Goal: Transaction & Acquisition: Obtain resource

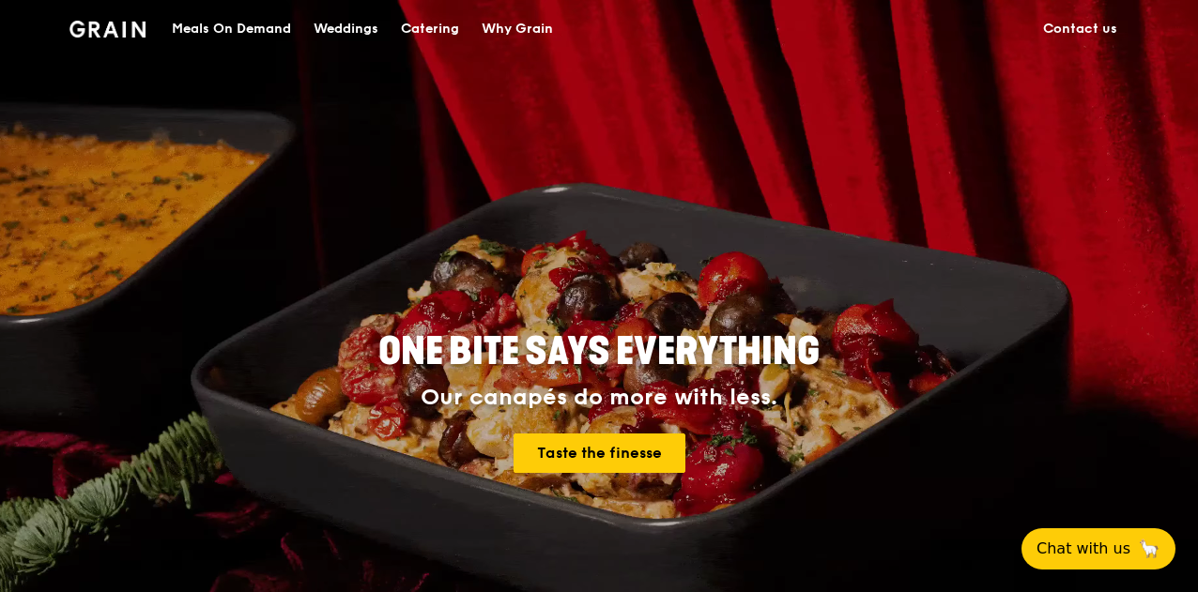
click at [210, 31] on div "Meals On Demand" at bounding box center [231, 29] width 119 height 56
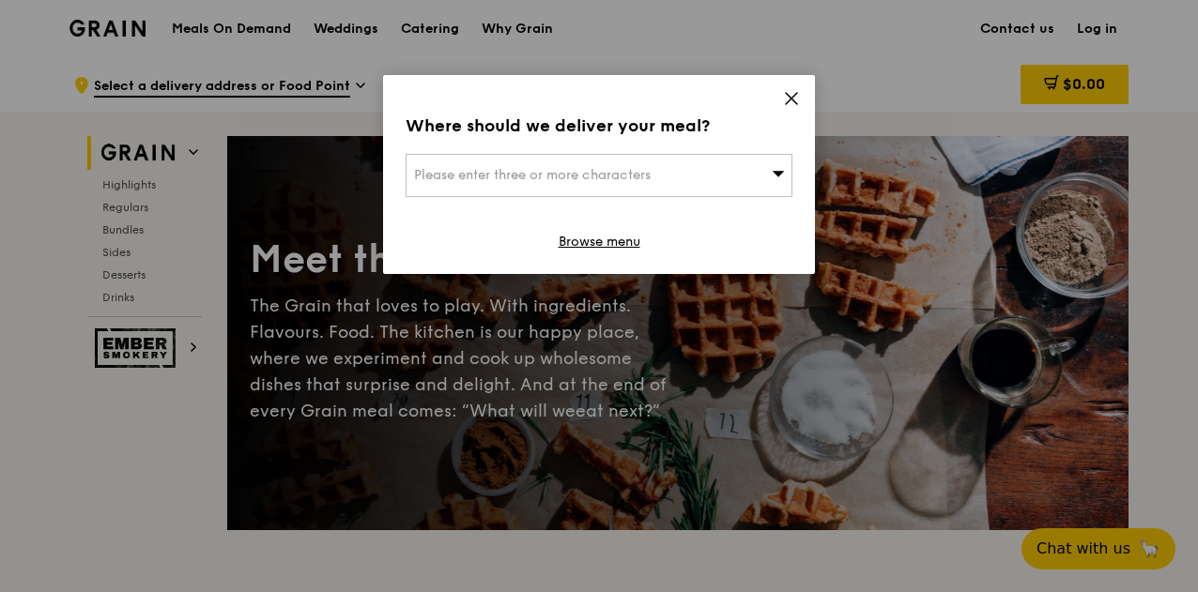
click at [789, 96] on icon at bounding box center [791, 98] width 11 height 11
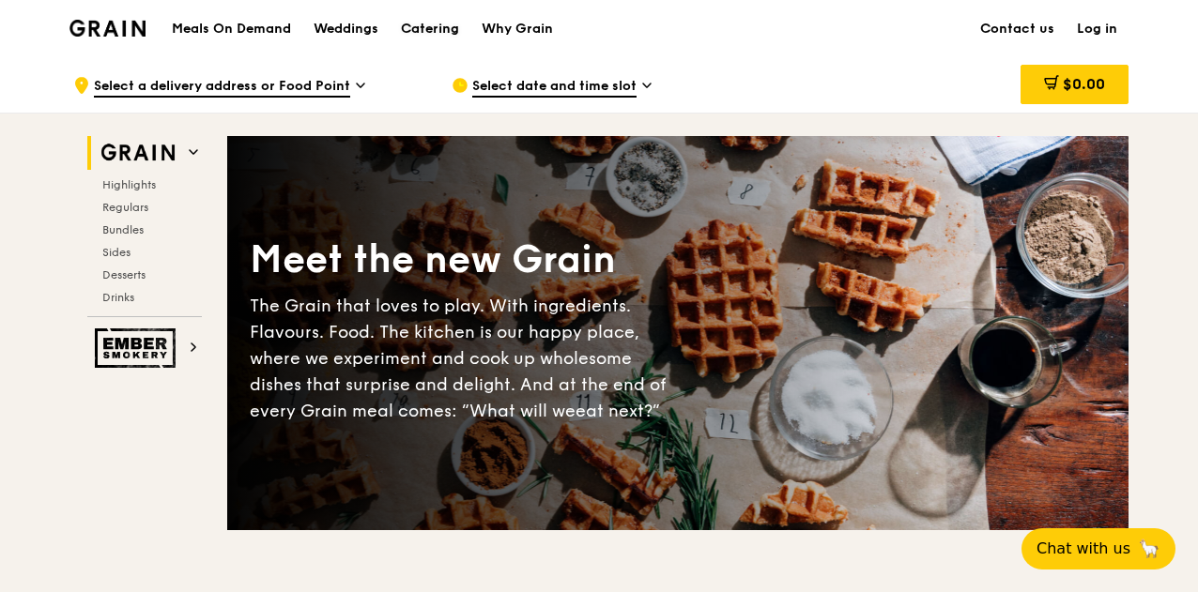
click at [432, 23] on div "Catering" at bounding box center [430, 29] width 58 height 56
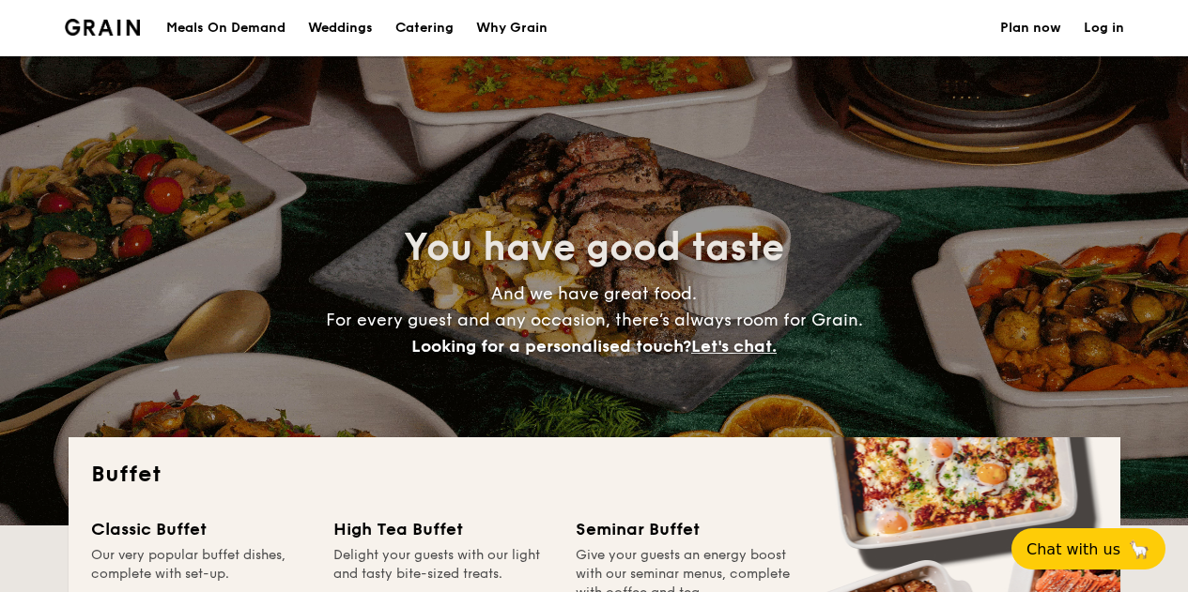
select select
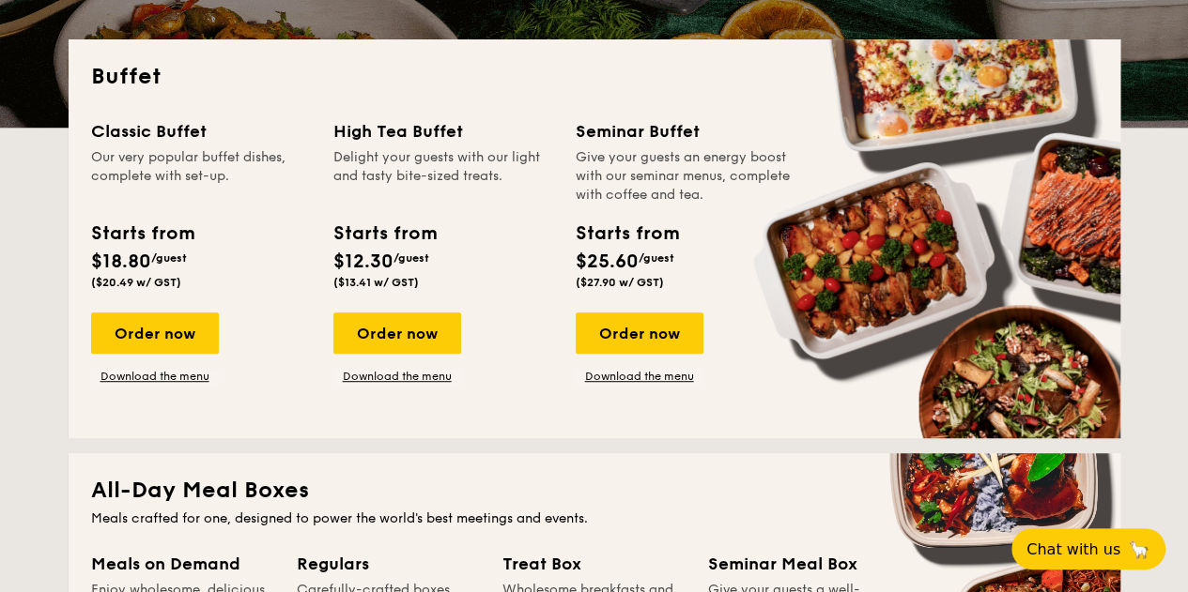
scroll to position [376, 0]
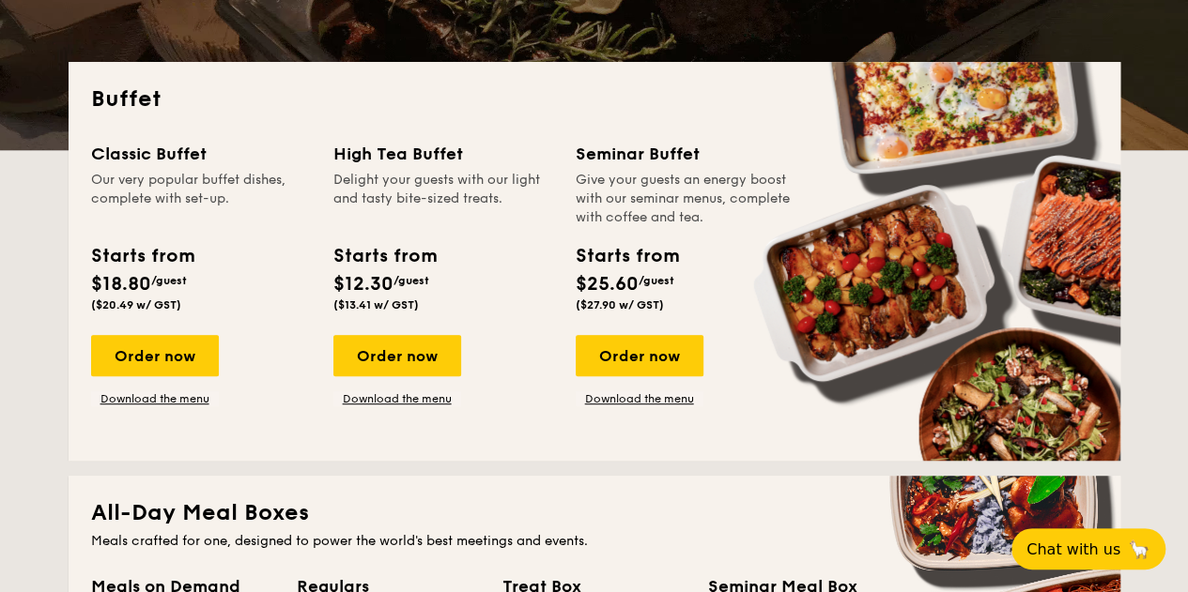
drag, startPoint x: 124, startPoint y: 142, endPoint x: 374, endPoint y: 159, distance: 250.3
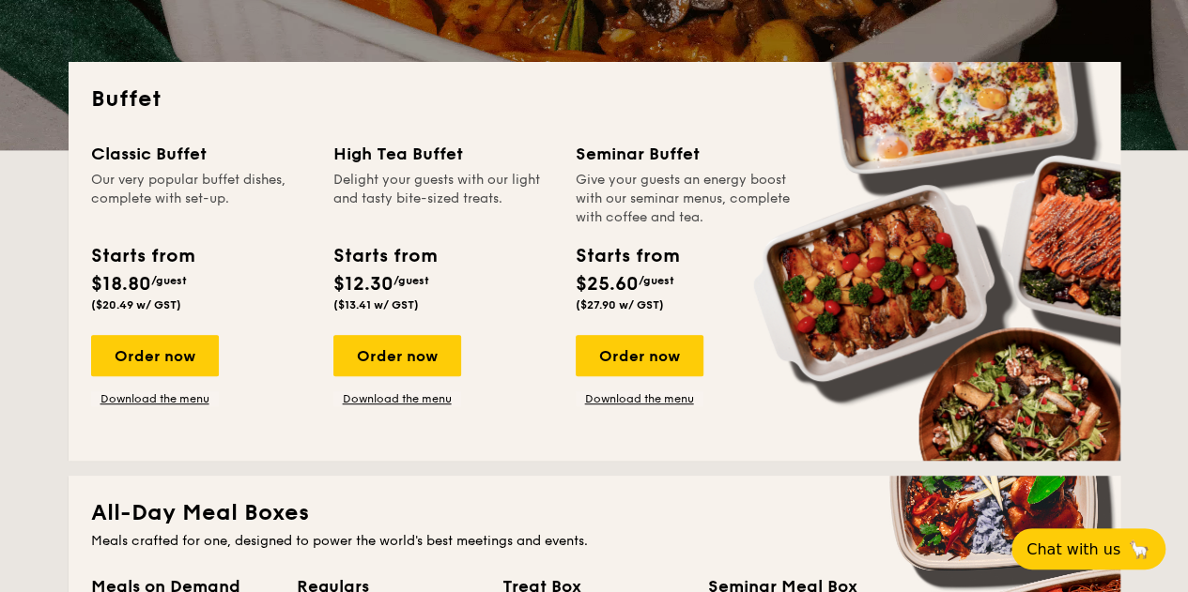
click at [761, 286] on div "Buffet Classic Buffet Our very popular buffet dishes, complete with set-up. Sta…" at bounding box center [595, 261] width 1052 height 399
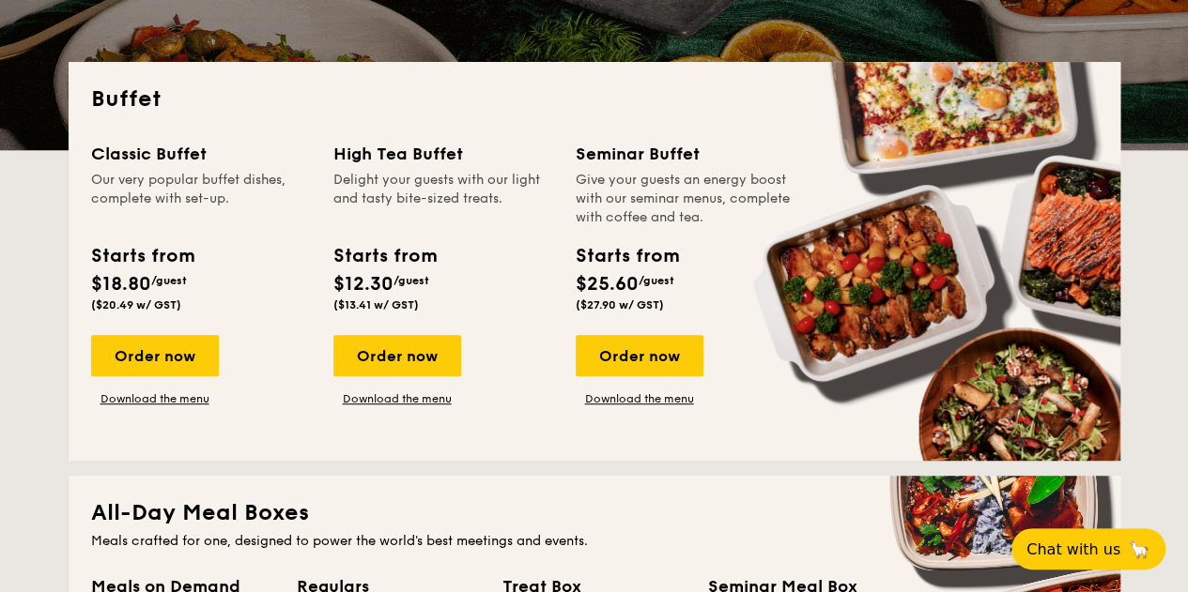
click at [77, 145] on div "Buffet Classic Buffet Our very popular buffet dishes, complete with set-up. Sta…" at bounding box center [595, 261] width 1052 height 399
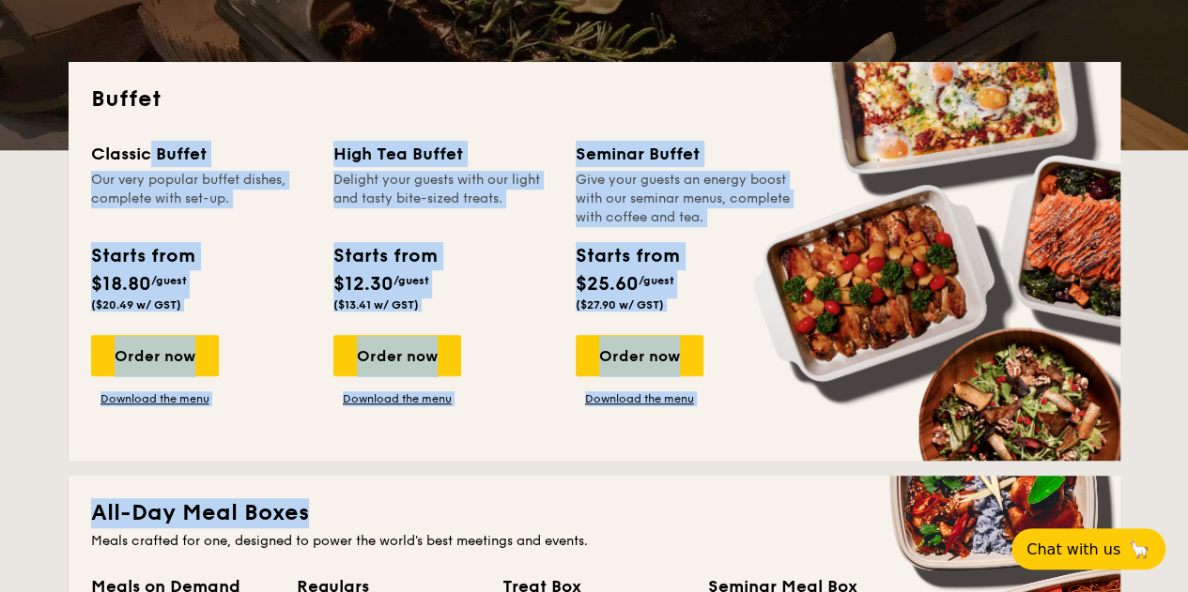
drag, startPoint x: 365, startPoint y: 213, endPoint x: 868, endPoint y: 488, distance: 572.7
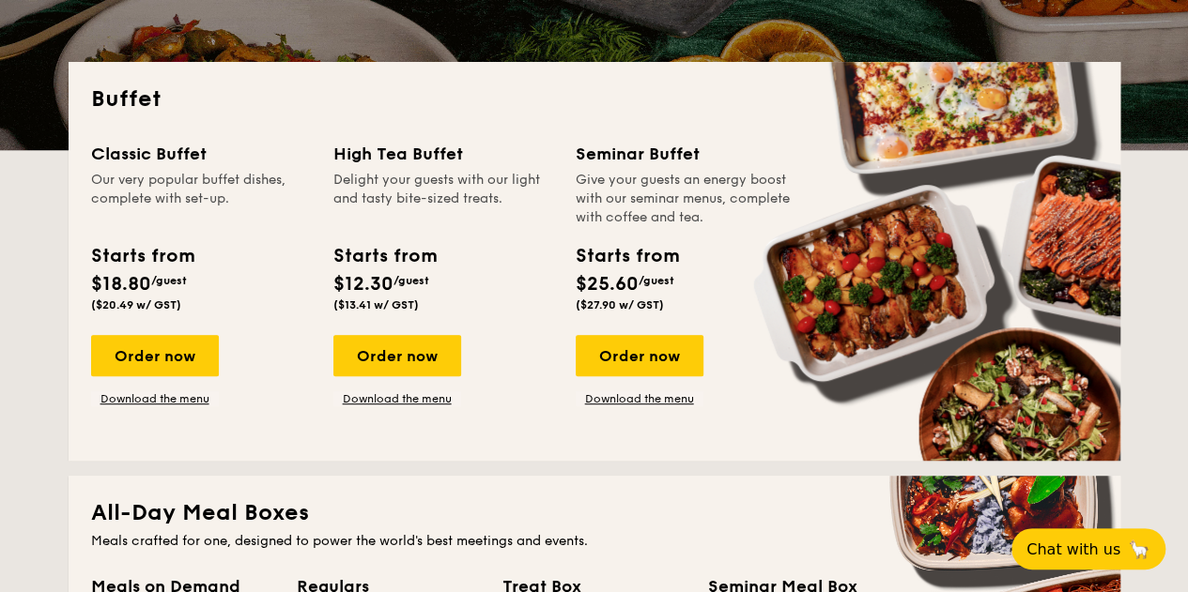
drag, startPoint x: 75, startPoint y: 85, endPoint x: 858, endPoint y: 410, distance: 848.1
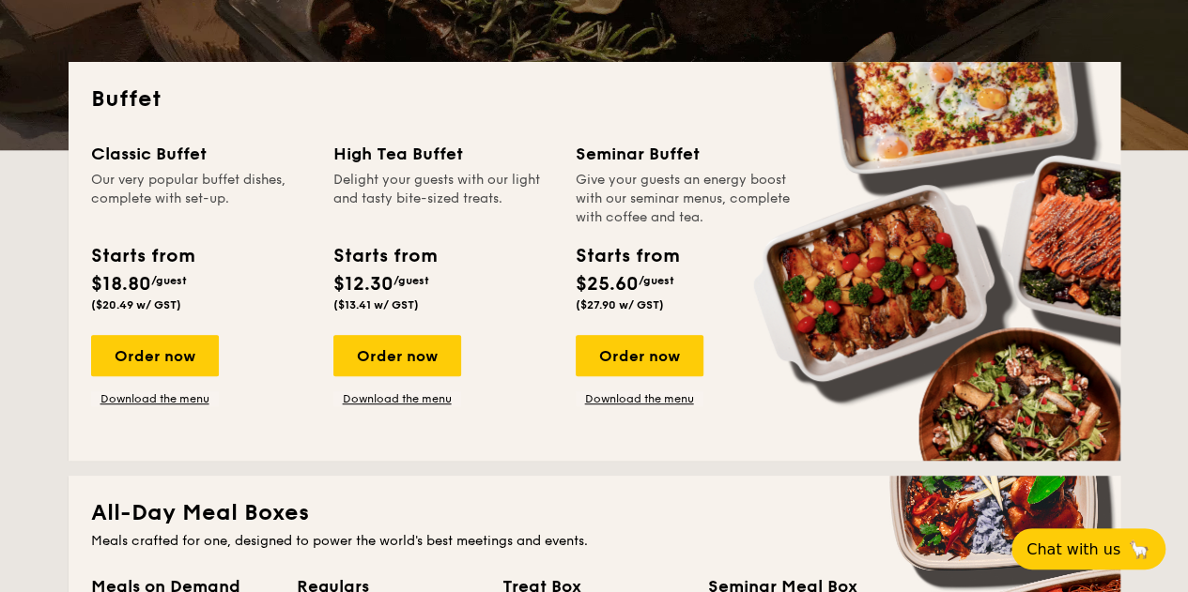
click at [858, 410] on div "Buffet Classic Buffet Our very popular buffet dishes, complete with set-up. Sta…" at bounding box center [595, 261] width 1052 height 399
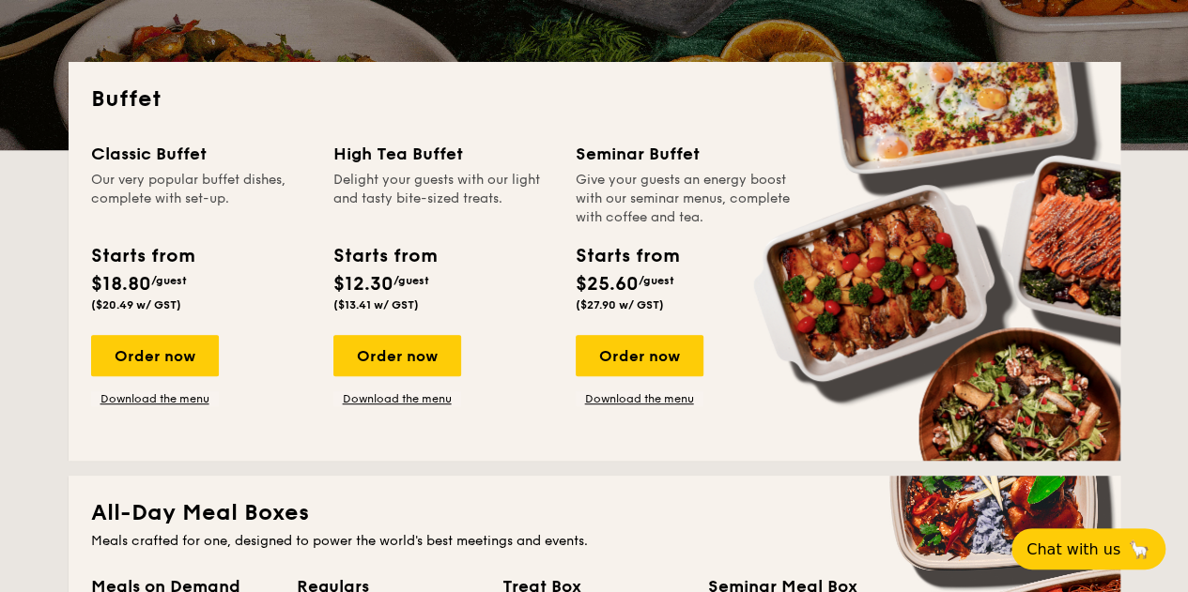
drag, startPoint x: 109, startPoint y: 94, endPoint x: 828, endPoint y: 435, distance: 795.9
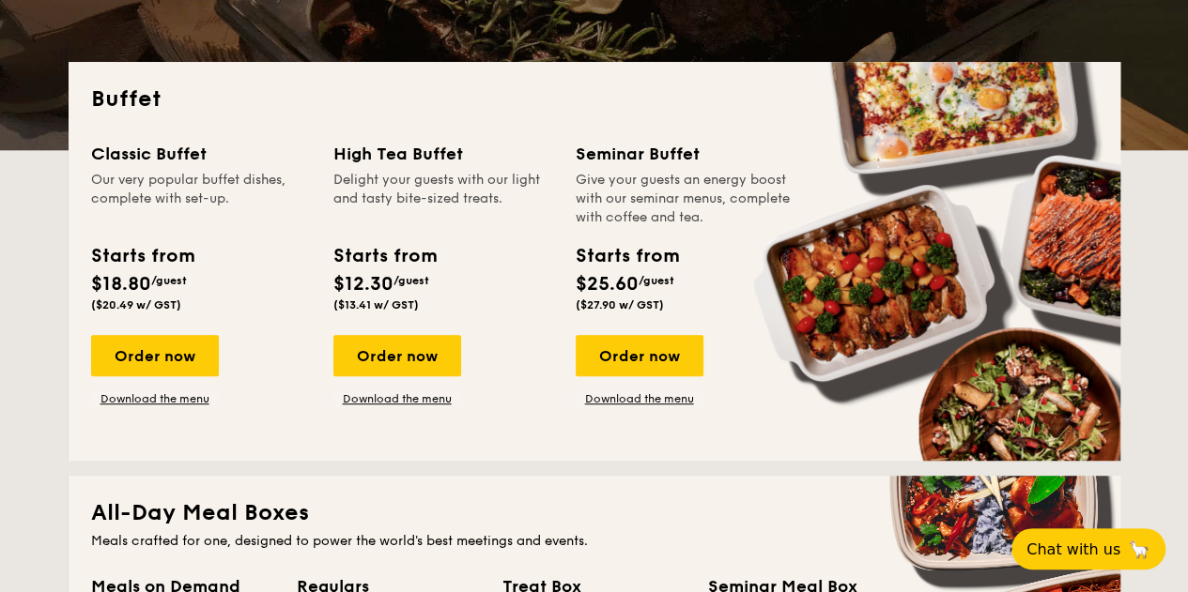
click at [828, 435] on div "Buffet Classic Buffet Our very popular buffet dishes, complete with set-up. Sta…" at bounding box center [595, 261] width 1052 height 399
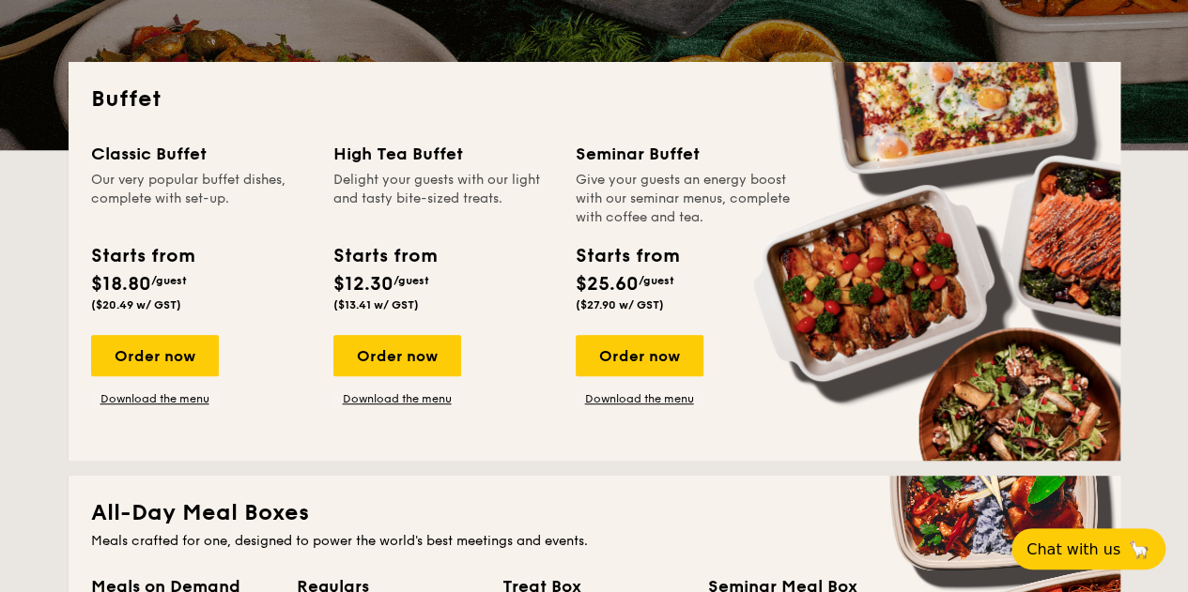
drag, startPoint x: 99, startPoint y: 108, endPoint x: 813, endPoint y: 407, distance: 774.4
click at [813, 407] on div "Buffet Classic Buffet Our very popular buffet dishes, complete with set-up. Sta…" at bounding box center [595, 261] width 1052 height 399
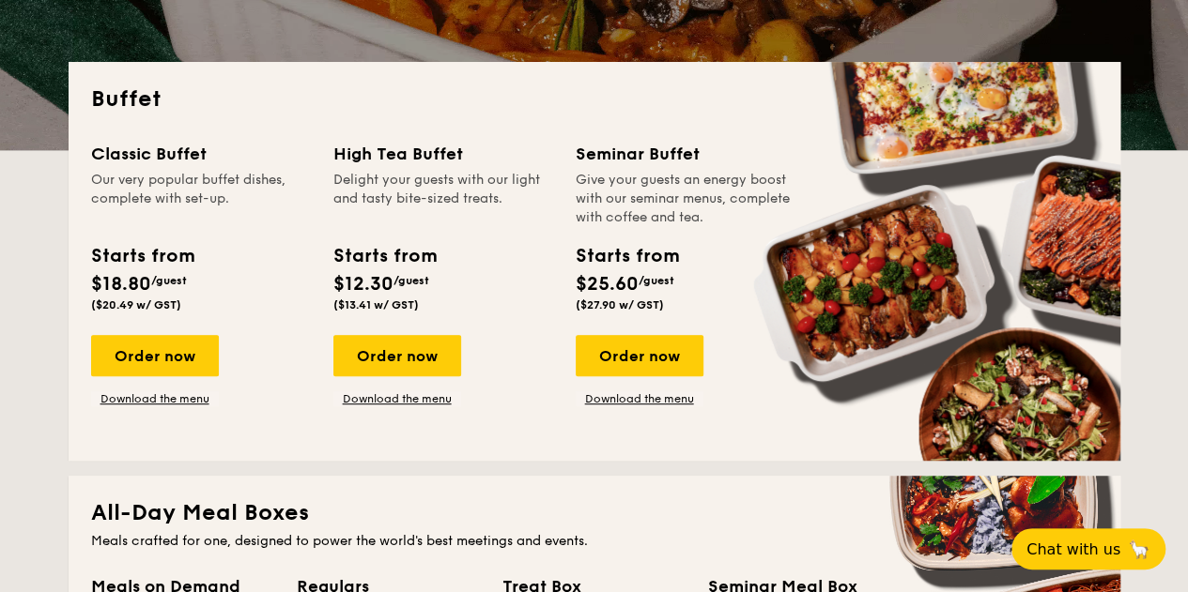
drag, startPoint x: 65, startPoint y: 88, endPoint x: 738, endPoint y: 404, distance: 743.4
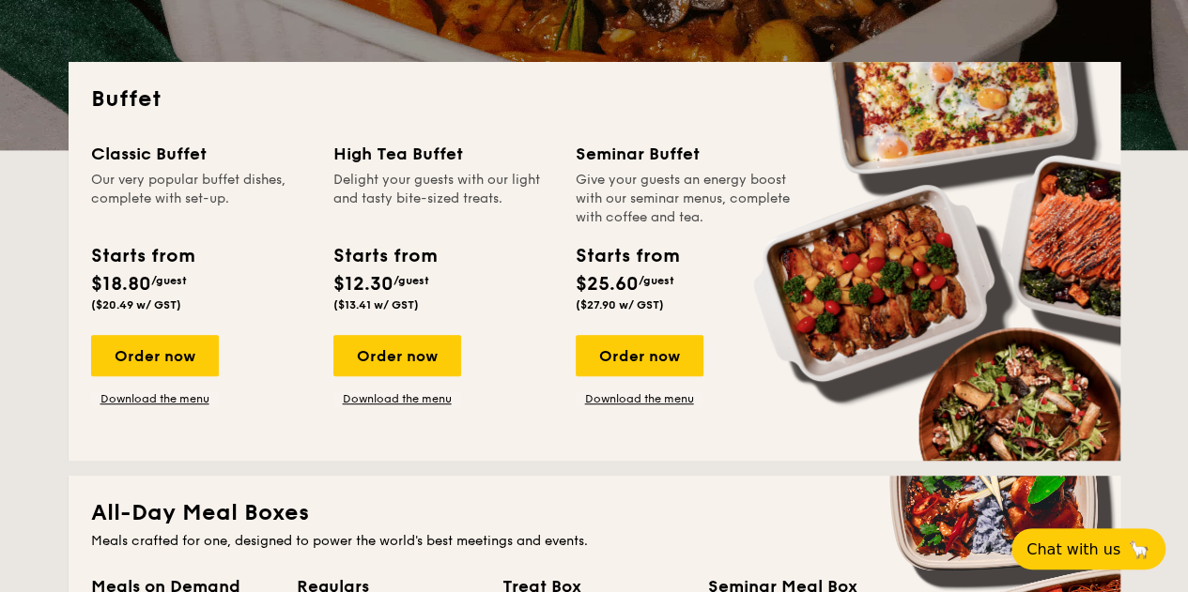
drag, startPoint x: 73, startPoint y: 95, endPoint x: 533, endPoint y: 375, distance: 538.5
click at [747, 412] on div "Buffet Classic Buffet Our very popular buffet dishes, complete with set-up. Sta…" at bounding box center [595, 261] width 1052 height 399
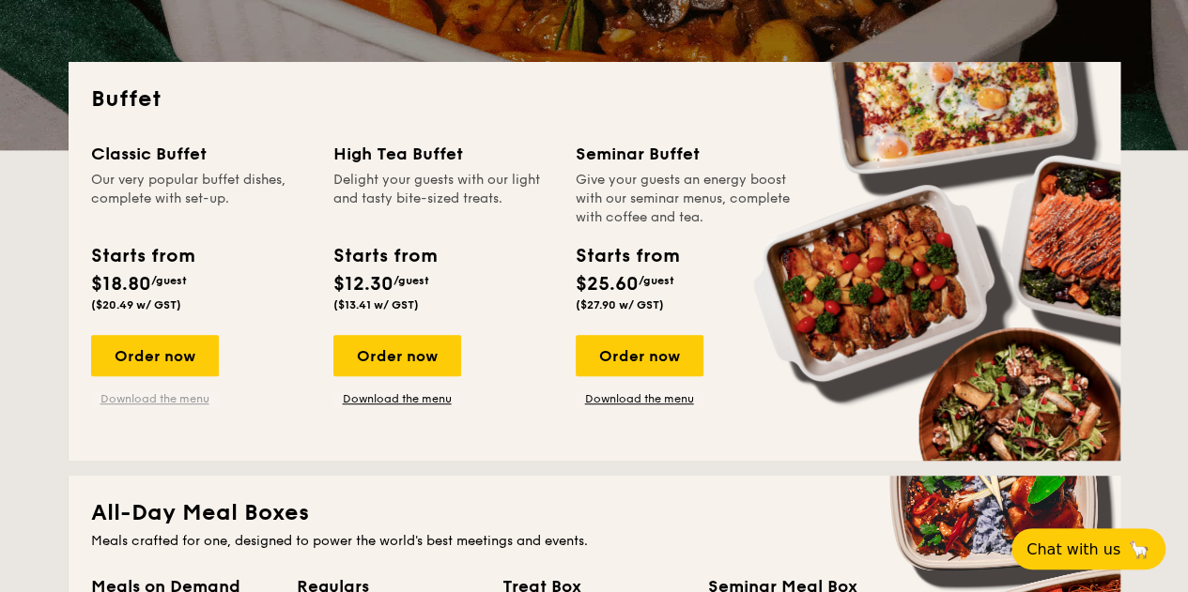
click at [184, 402] on link "Download the menu" at bounding box center [155, 399] width 128 height 15
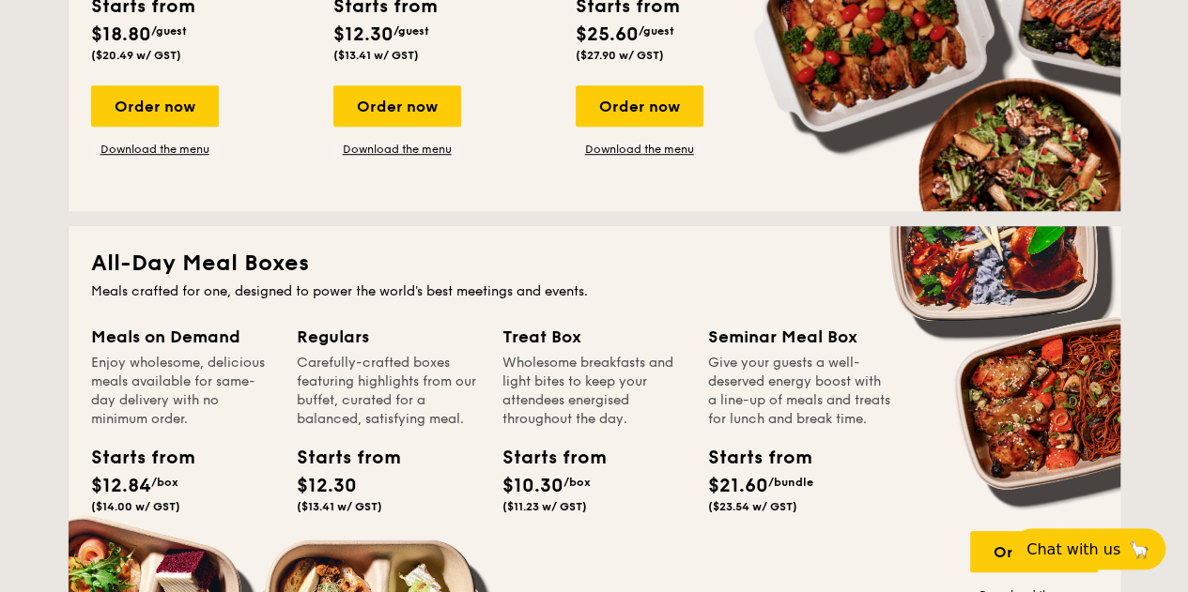
scroll to position [469, 0]
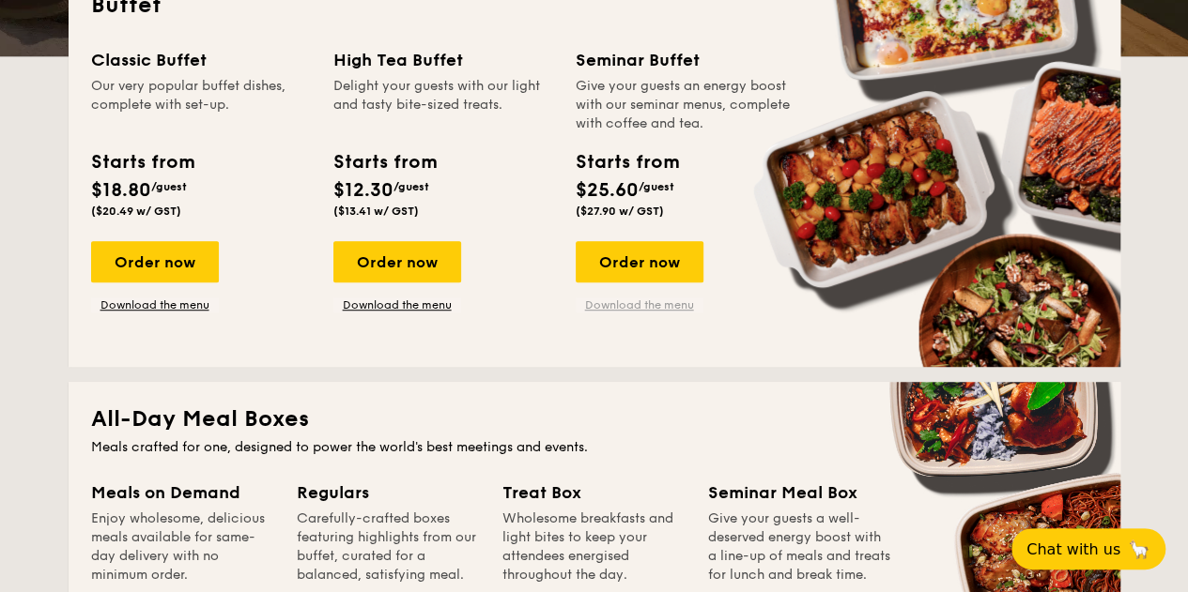
click at [644, 300] on link "Download the menu" at bounding box center [640, 305] width 128 height 15
